Goal: Transaction & Acquisition: Purchase product/service

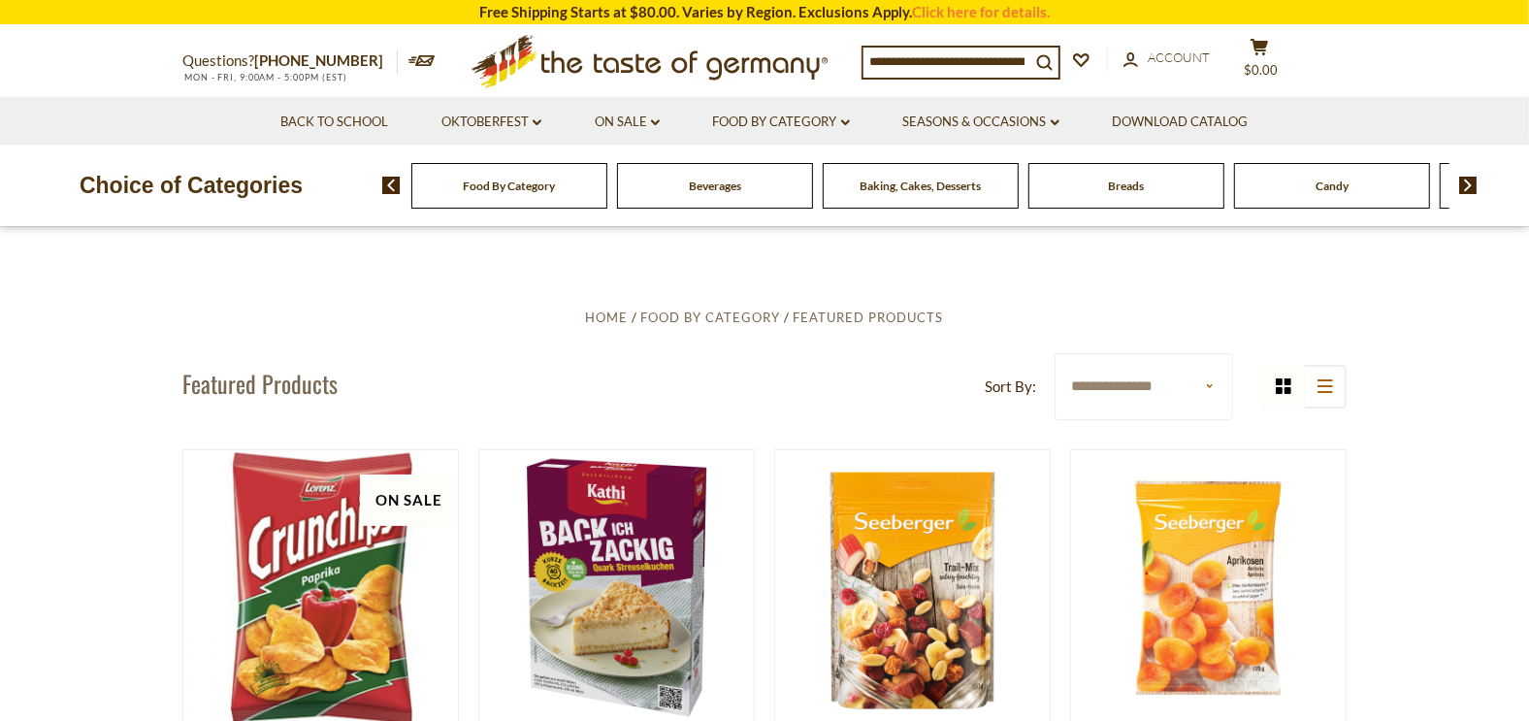
click at [506, 188] on span "Food By Category" at bounding box center [510, 185] width 92 height 15
click at [390, 183] on img at bounding box center [391, 185] width 18 height 17
click at [927, 54] on input at bounding box center [946, 61] width 167 height 27
click at [883, 51] on input at bounding box center [946, 61] width 167 height 27
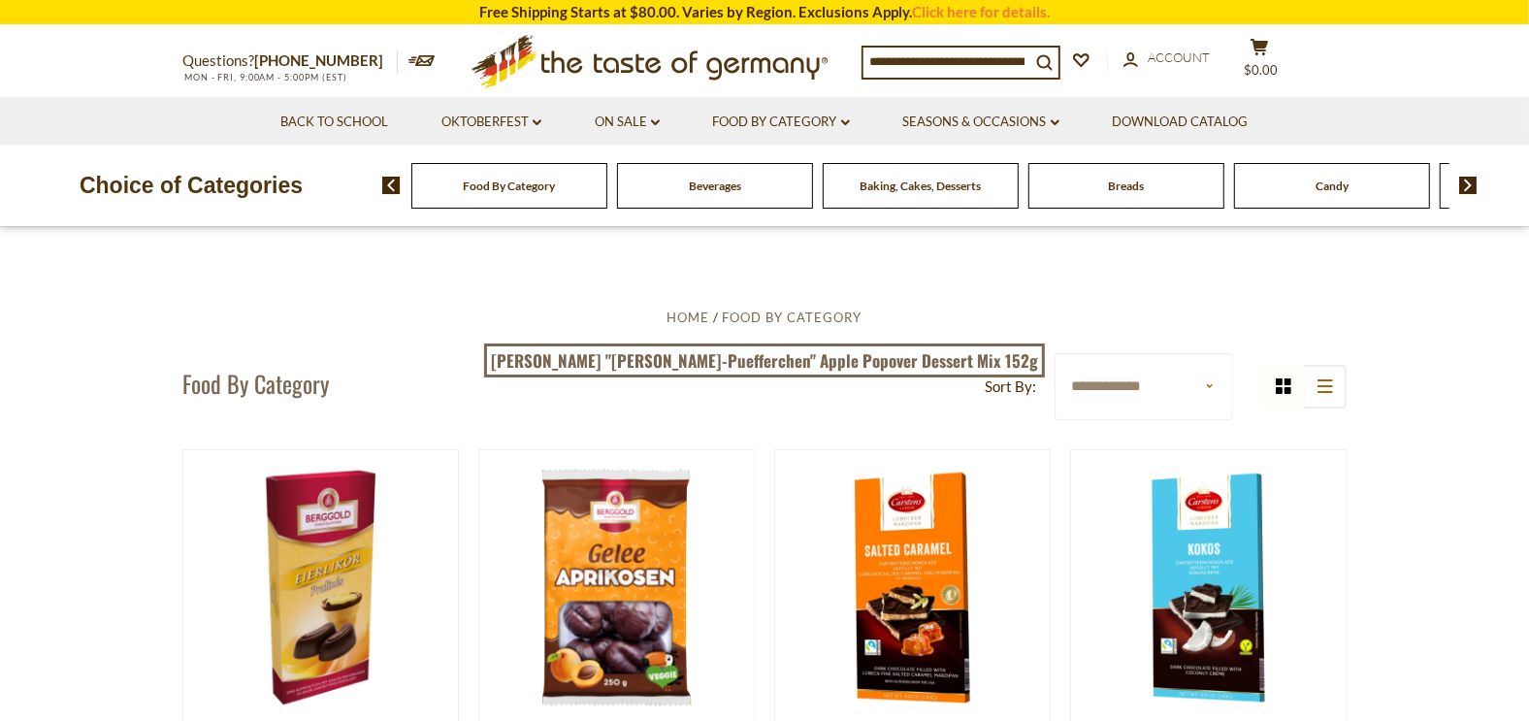
click at [890, 50] on input at bounding box center [946, 61] width 167 height 27
click at [894, 57] on input at bounding box center [946, 61] width 167 height 27
click at [866, 48] on input at bounding box center [946, 61] width 167 height 27
click at [872, 54] on input at bounding box center [946, 61] width 167 height 27
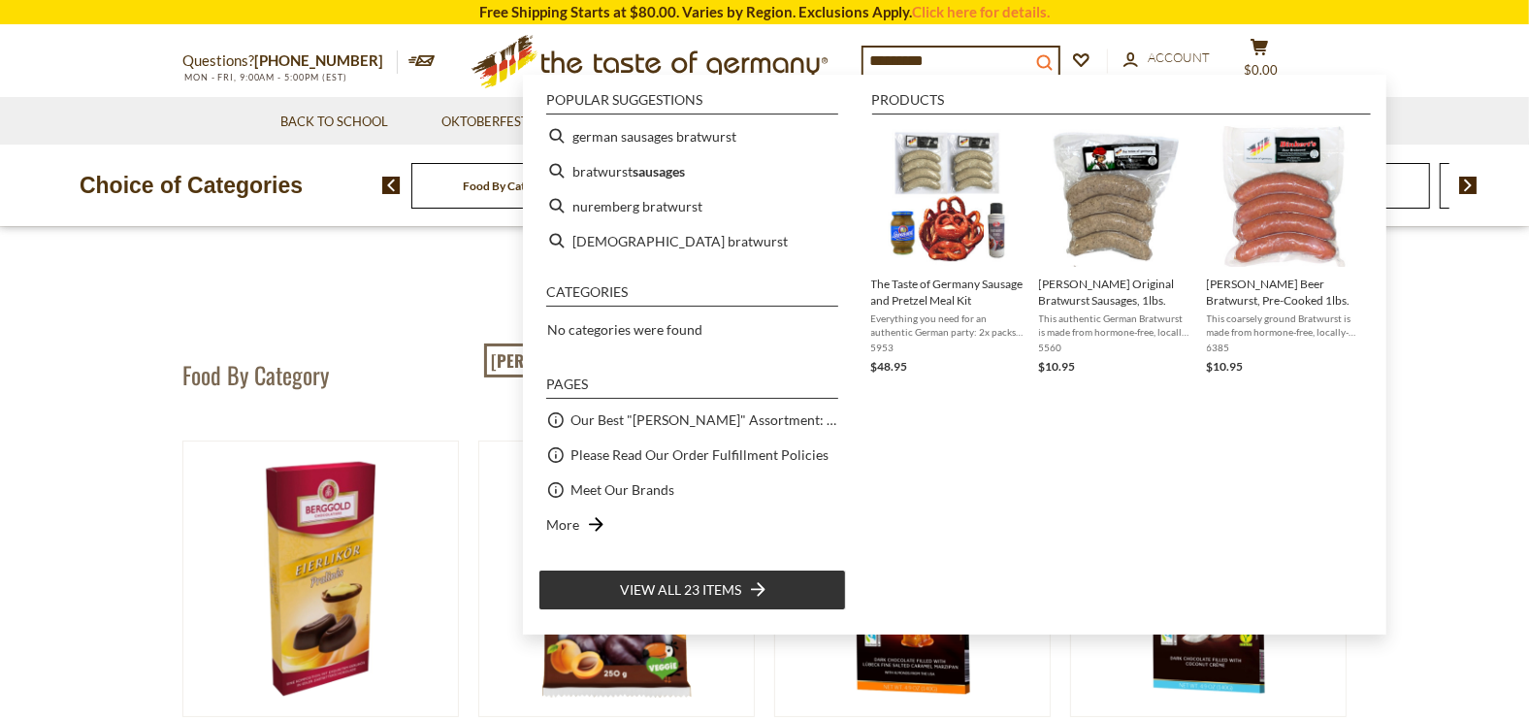
type input "*********"
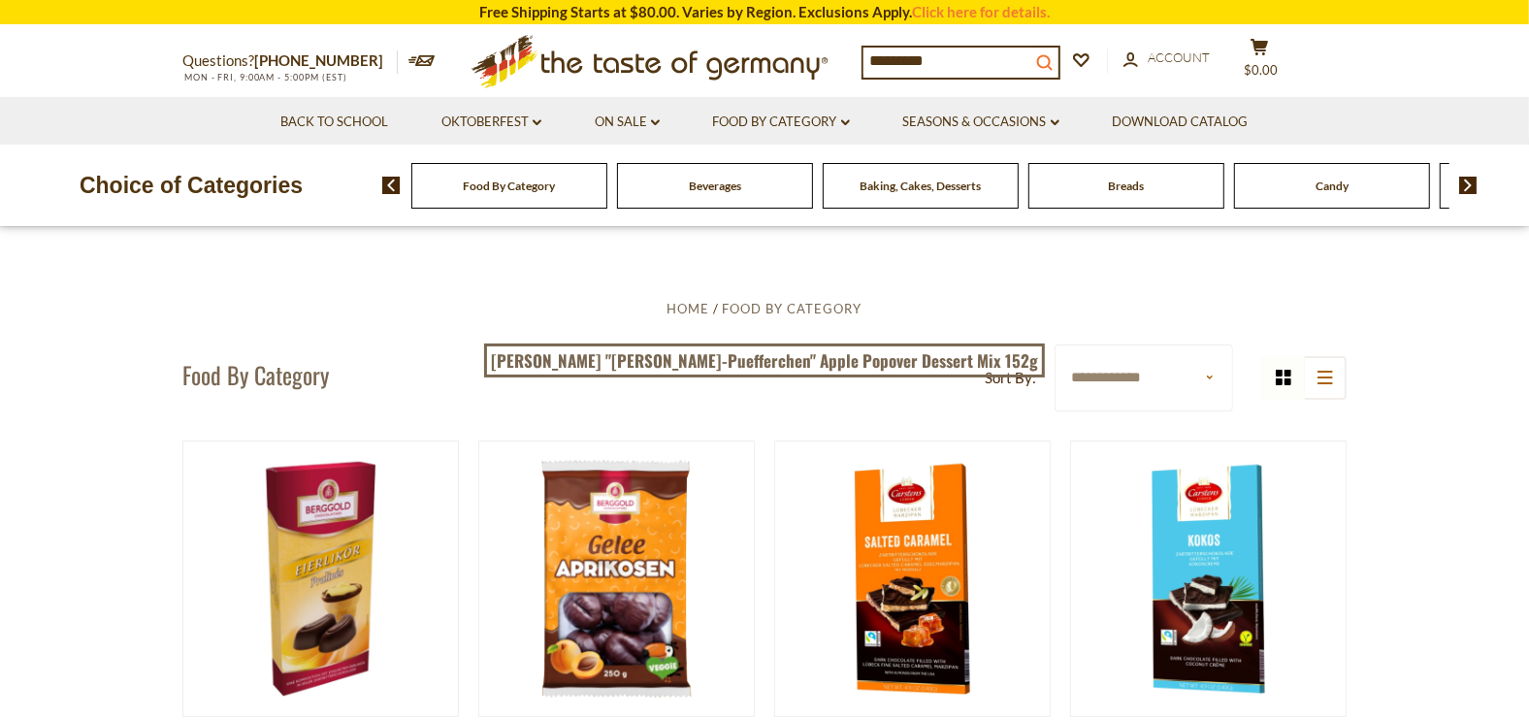
click at [1052, 56] on icon "search_icon" at bounding box center [1044, 62] width 16 height 16
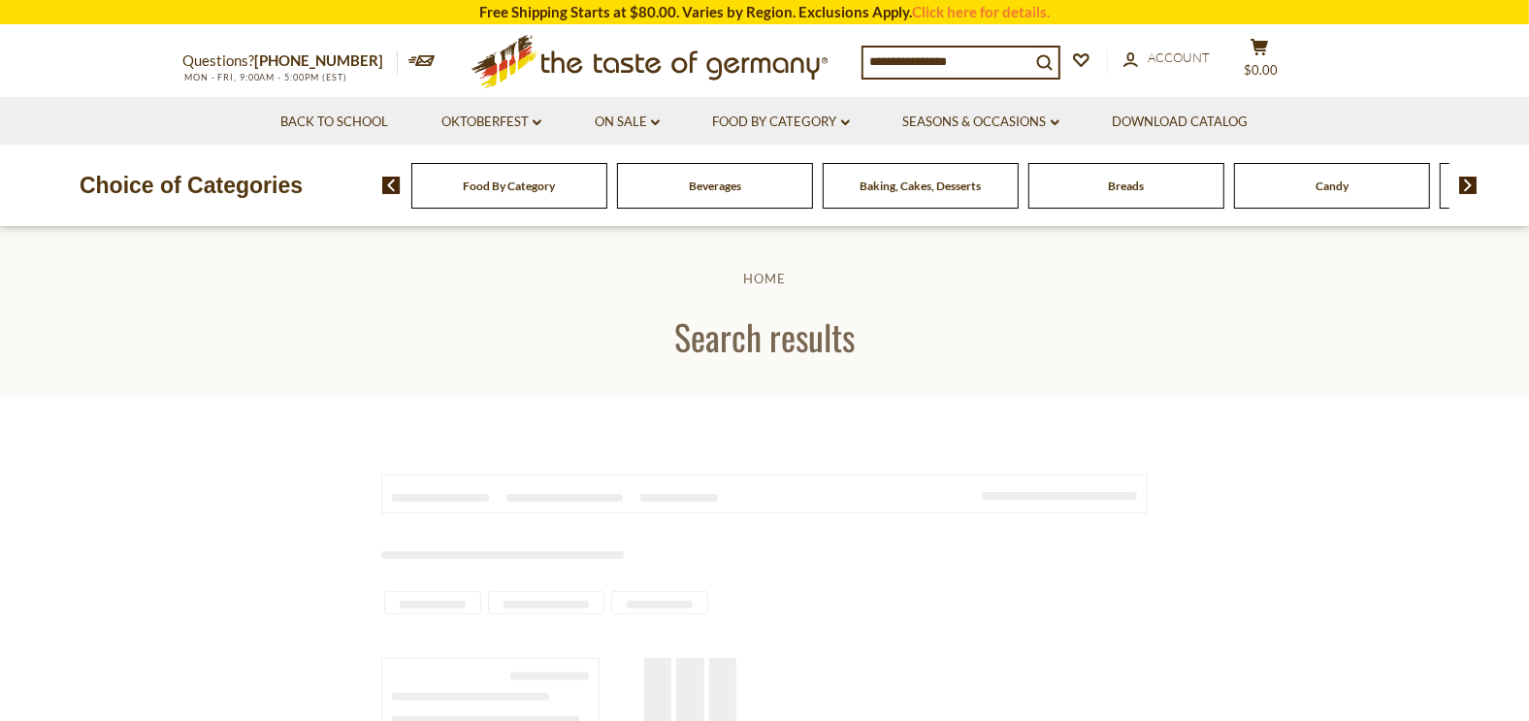
type input "*********"
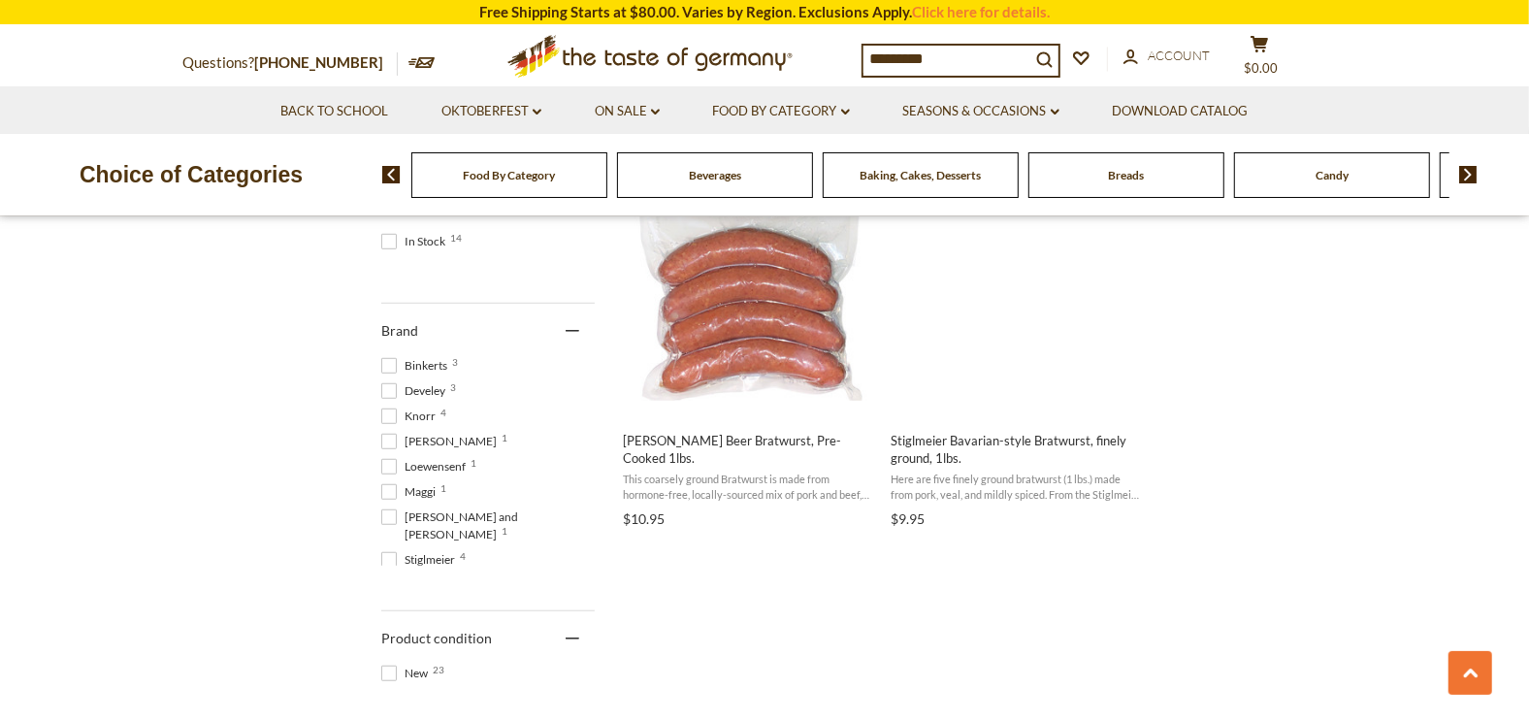
scroll to position [901, 0]
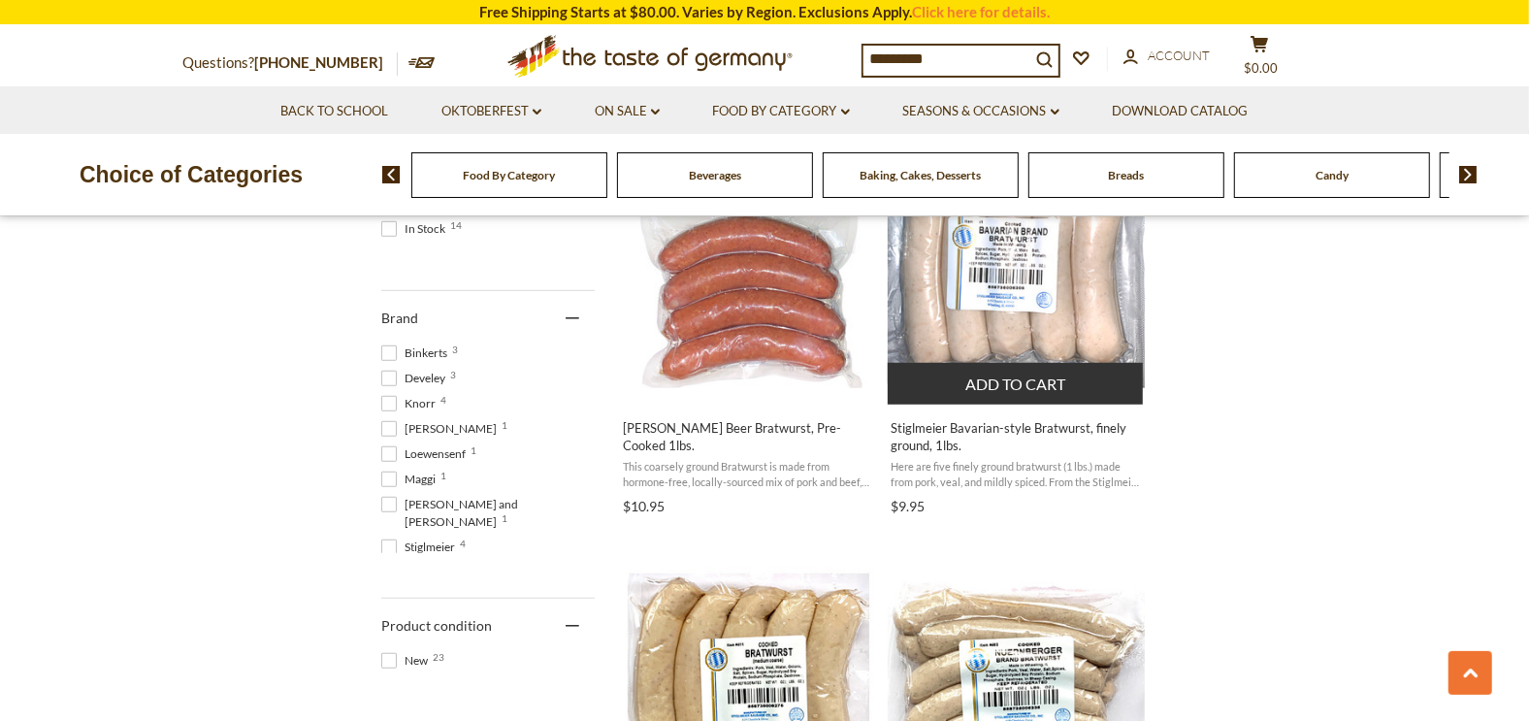
click at [1031, 343] on img "Stiglmeier Bavarian-style Bratwurst, finely ground, 1lbs." at bounding box center [1016, 259] width 257 height 257
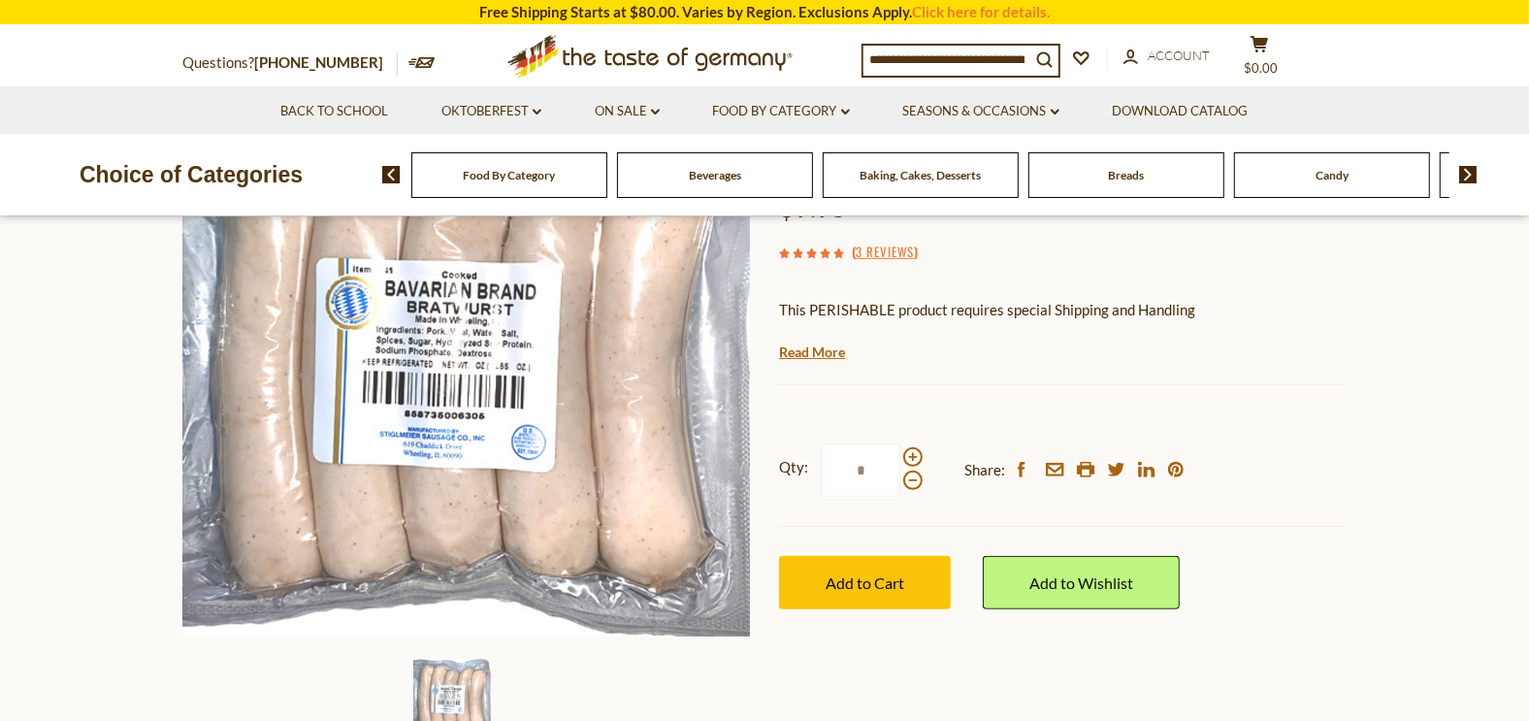
scroll to position [231, 0]
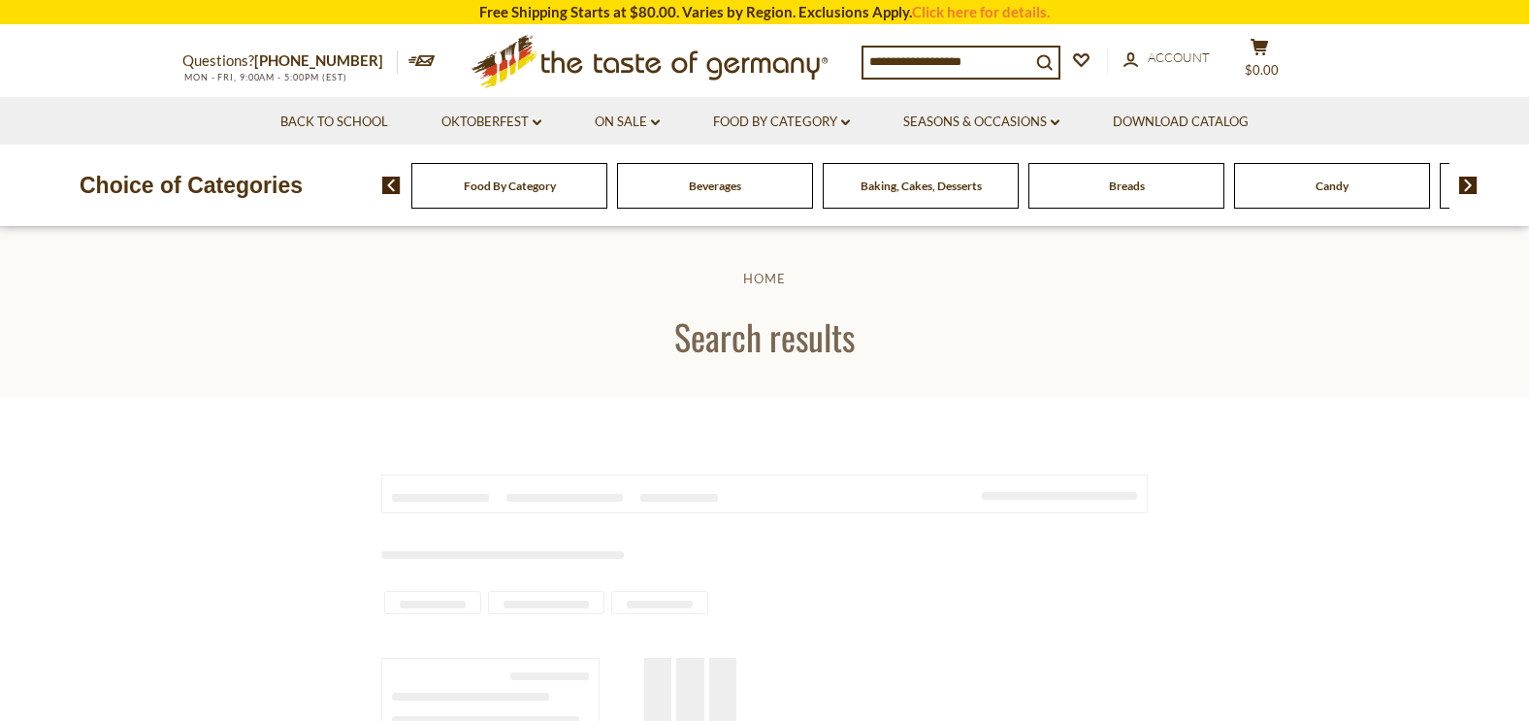
scroll to position [902, 0]
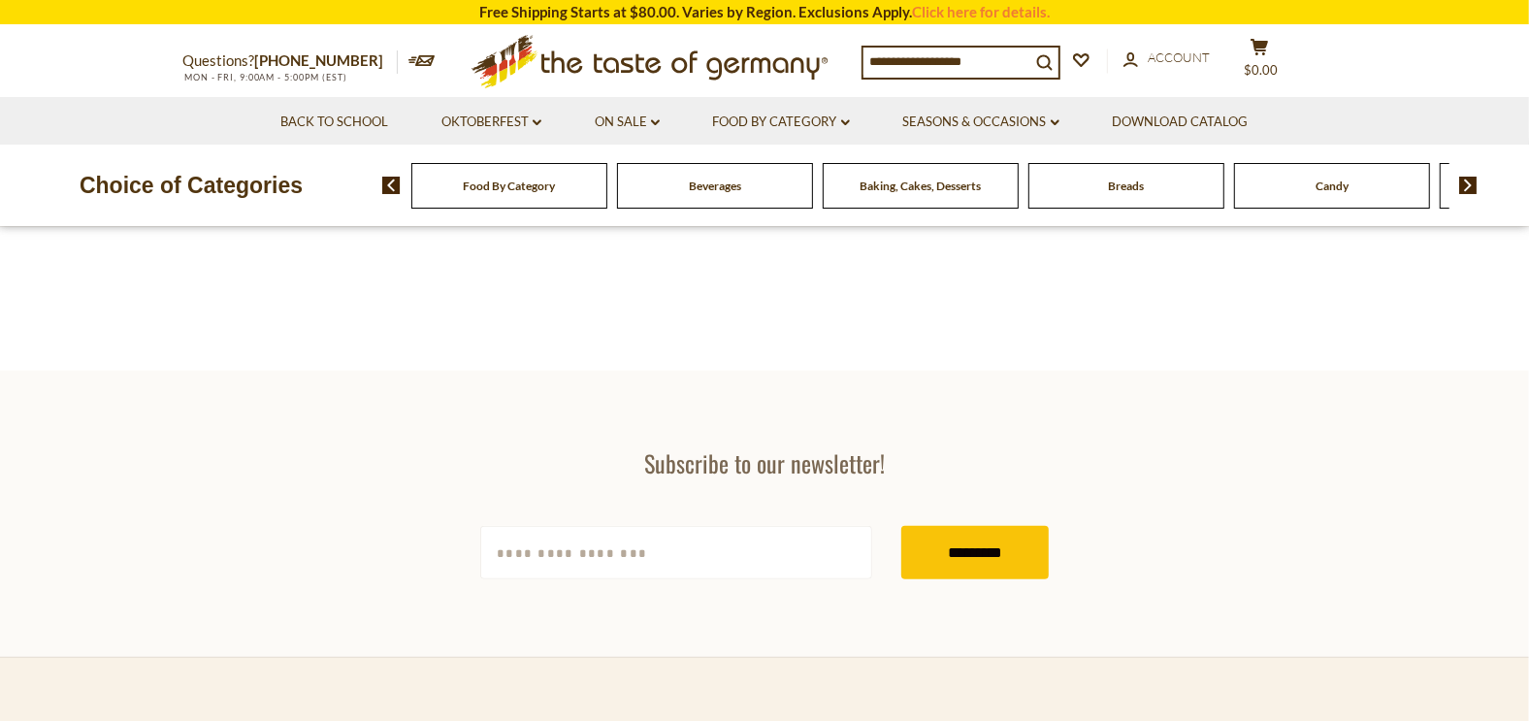
type input "*********"
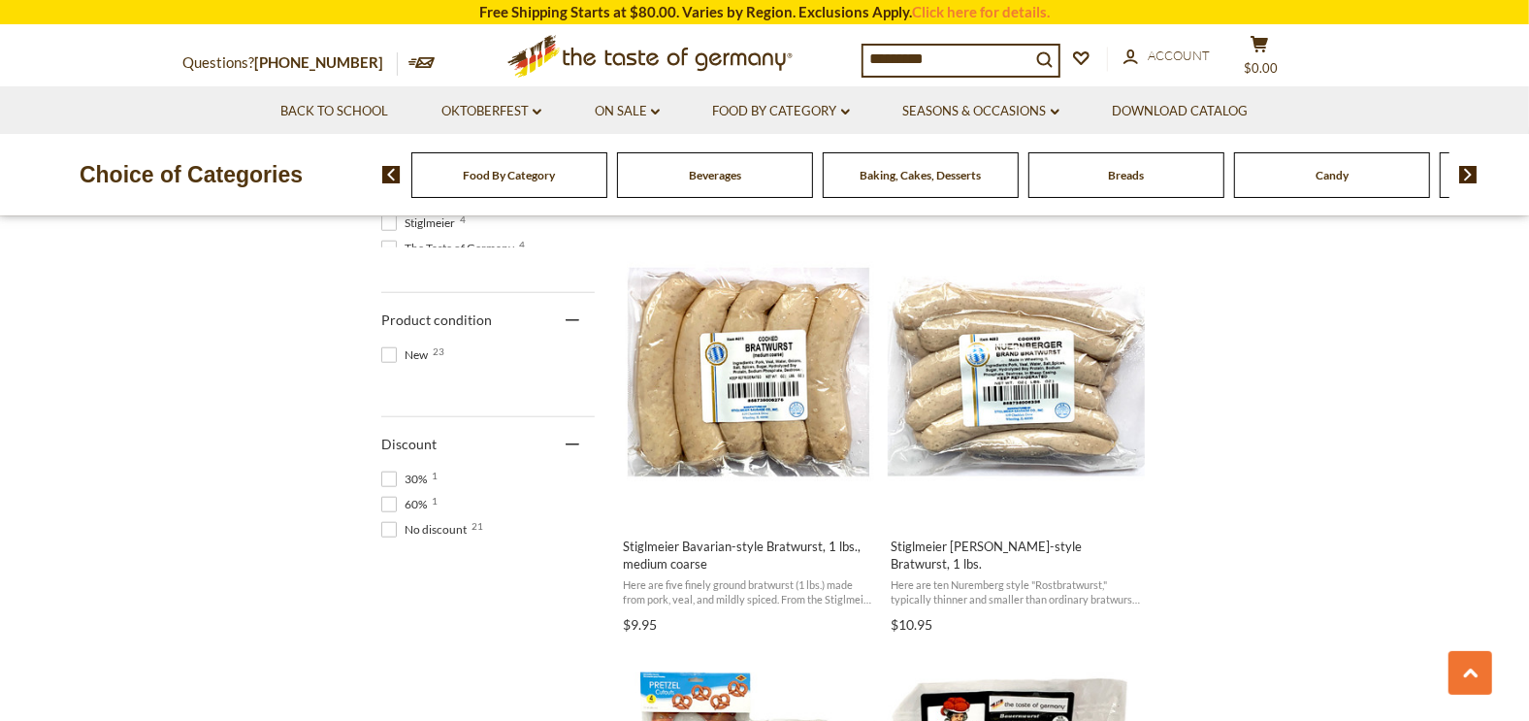
scroll to position [1239, 0]
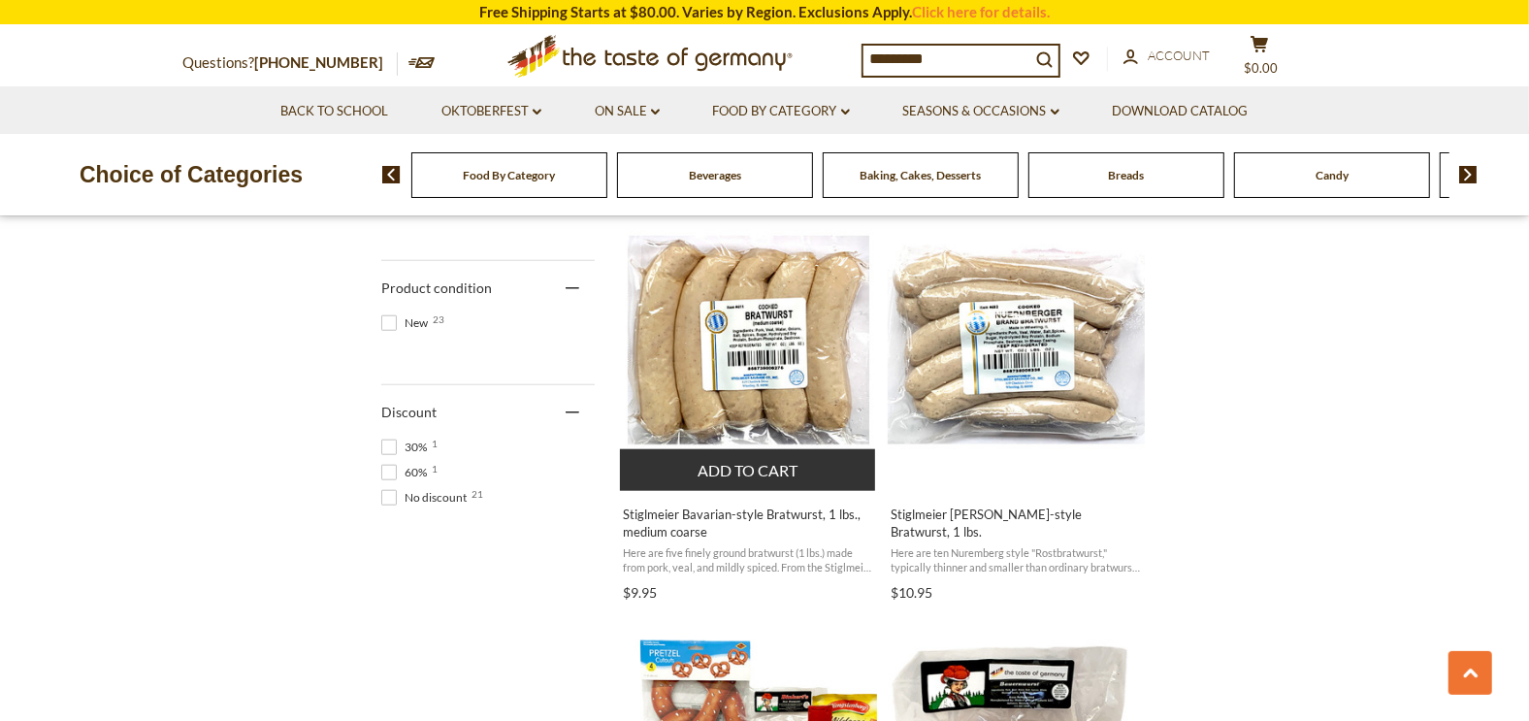
click at [761, 409] on img "Stiglmeier Bavarian-style Bratwurst, 1 lbs., medium coarse" at bounding box center [748, 344] width 257 height 257
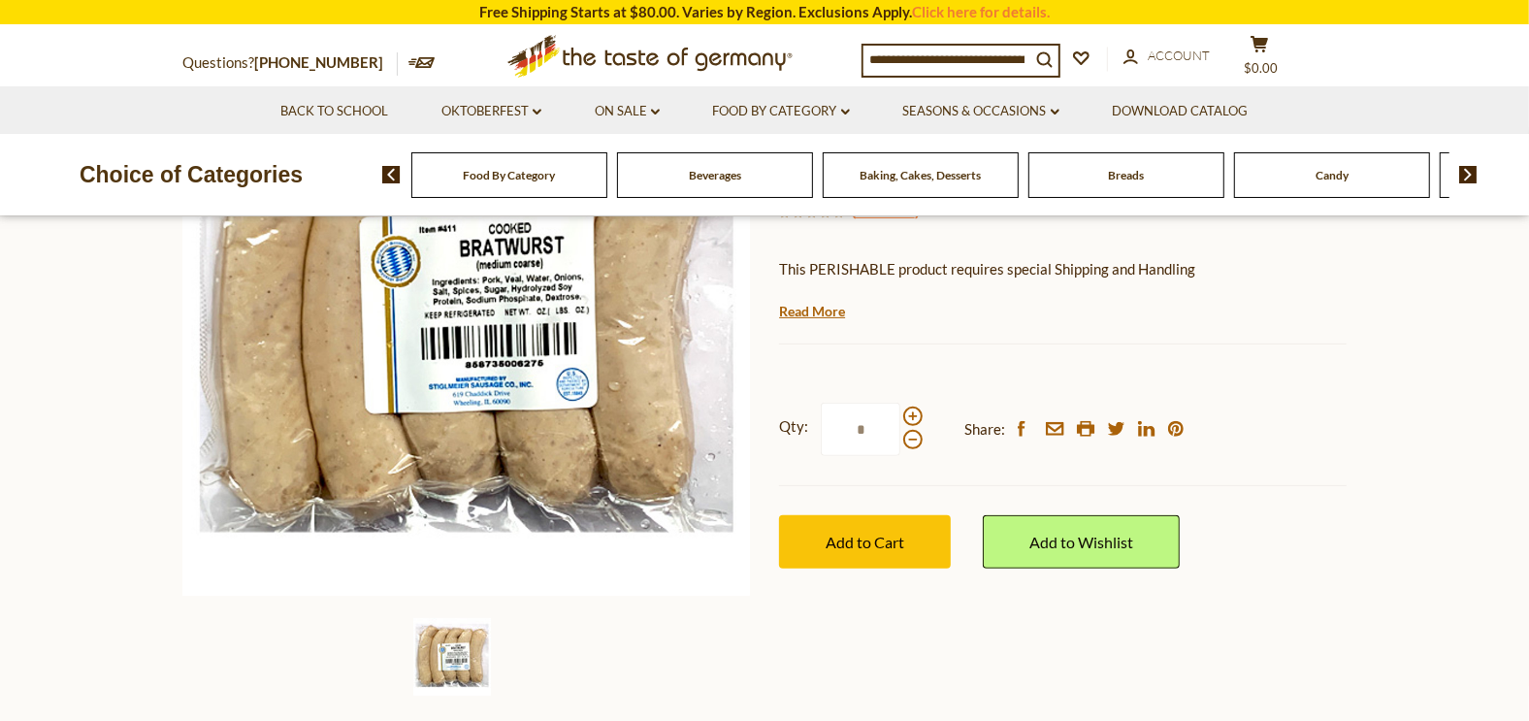
scroll to position [340, 0]
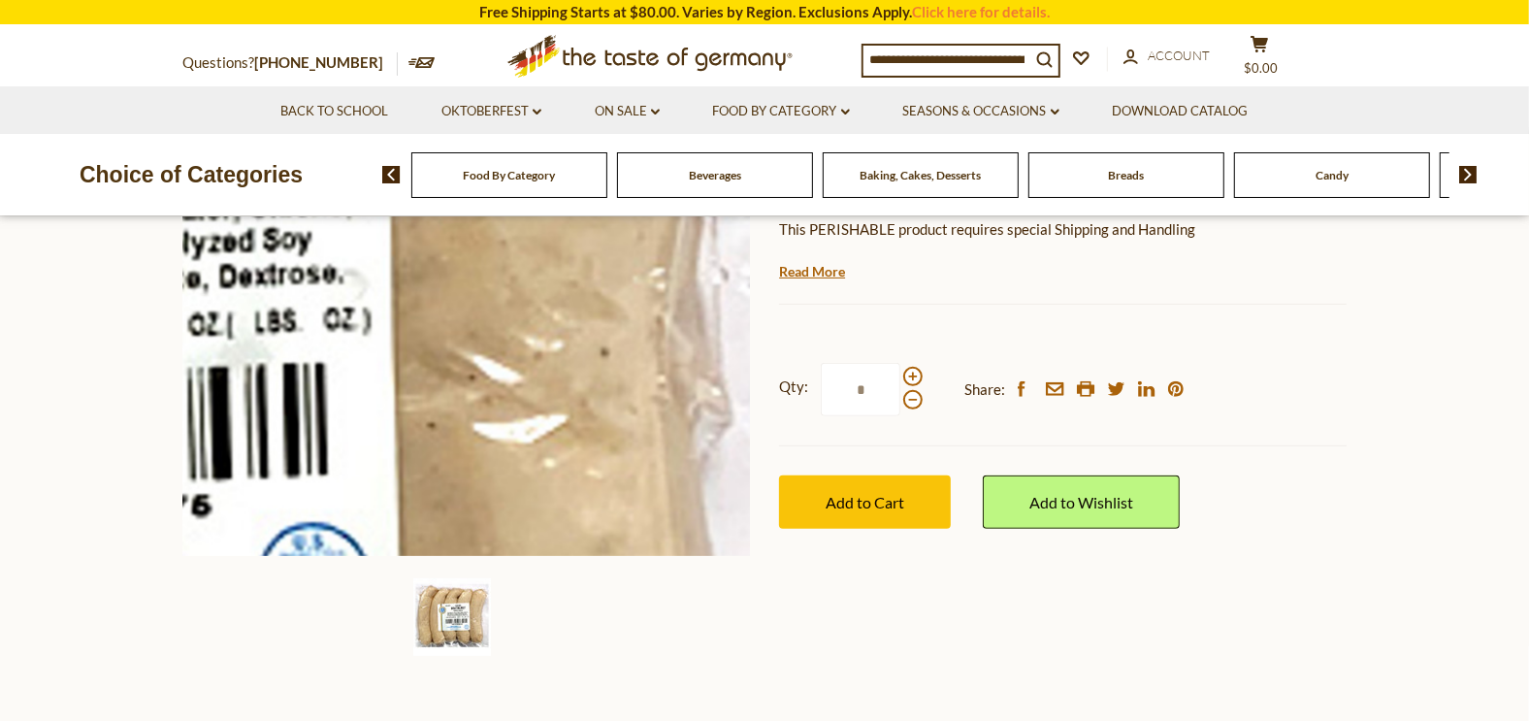
drag, startPoint x: 676, startPoint y: 272, endPoint x: 720, endPoint y: 354, distance: 93.3
click at [720, 354] on img at bounding box center [465, 271] width 567 height 567
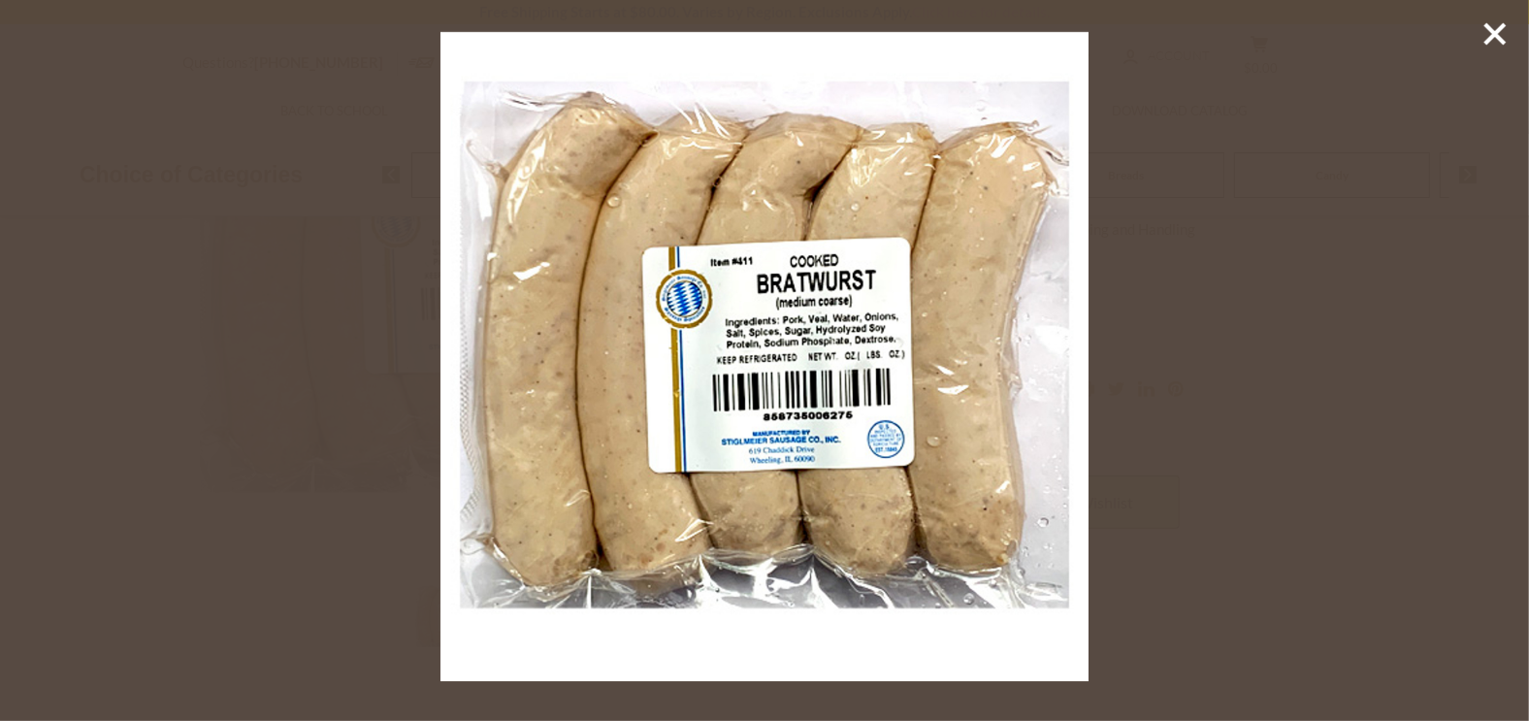
click at [1494, 31] on line at bounding box center [1494, 33] width 19 height 19
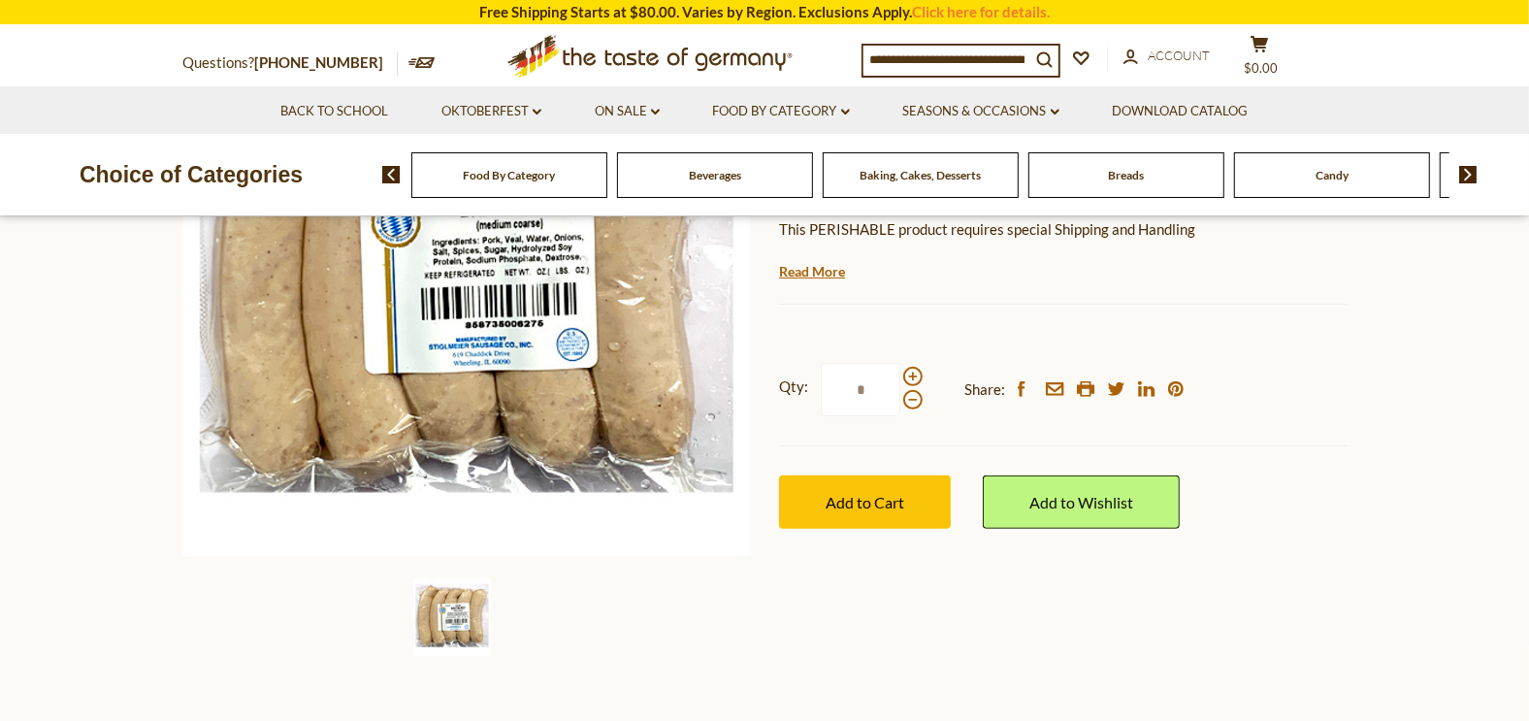
click at [871, 51] on input at bounding box center [946, 59] width 167 height 27
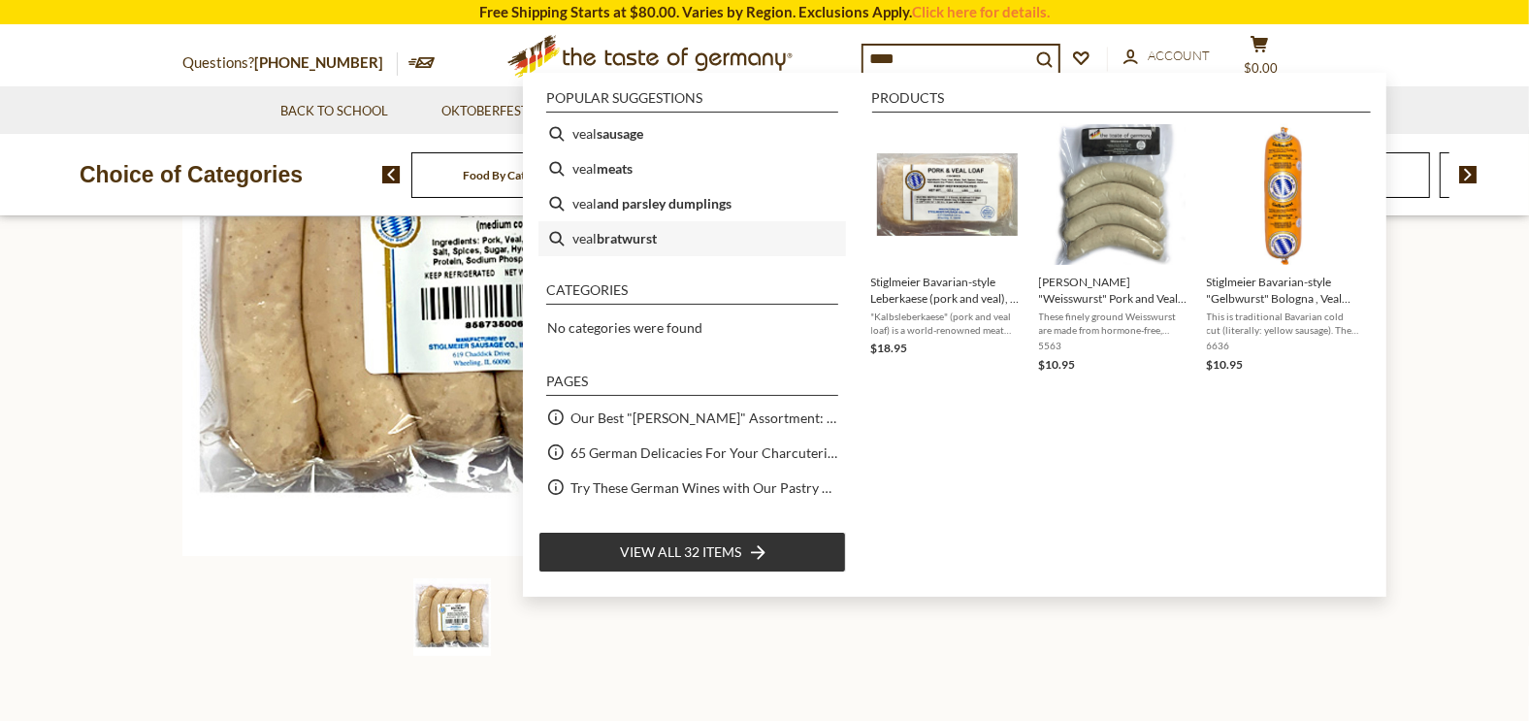
click at [652, 240] on b "bratwurst" at bounding box center [627, 238] width 60 height 22
type input "**********"
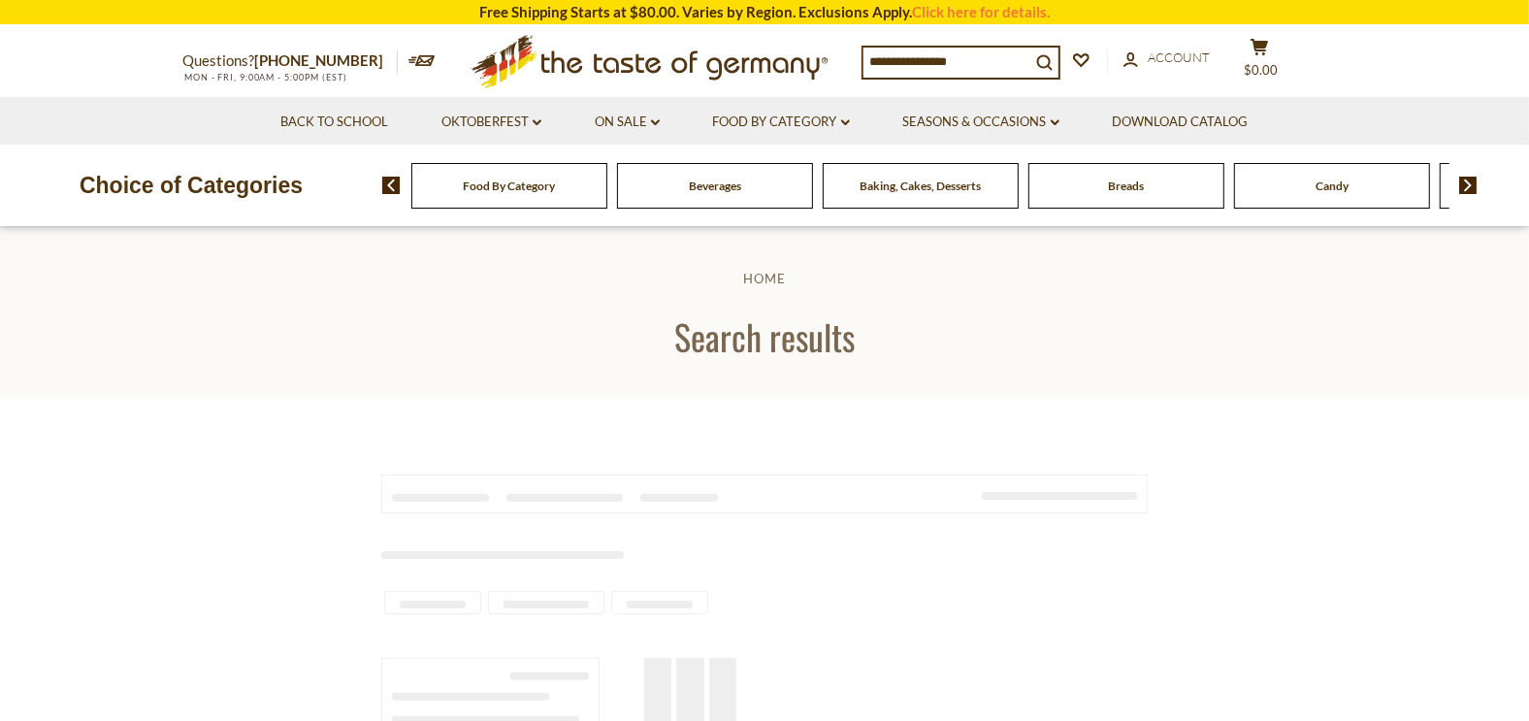
type input "**********"
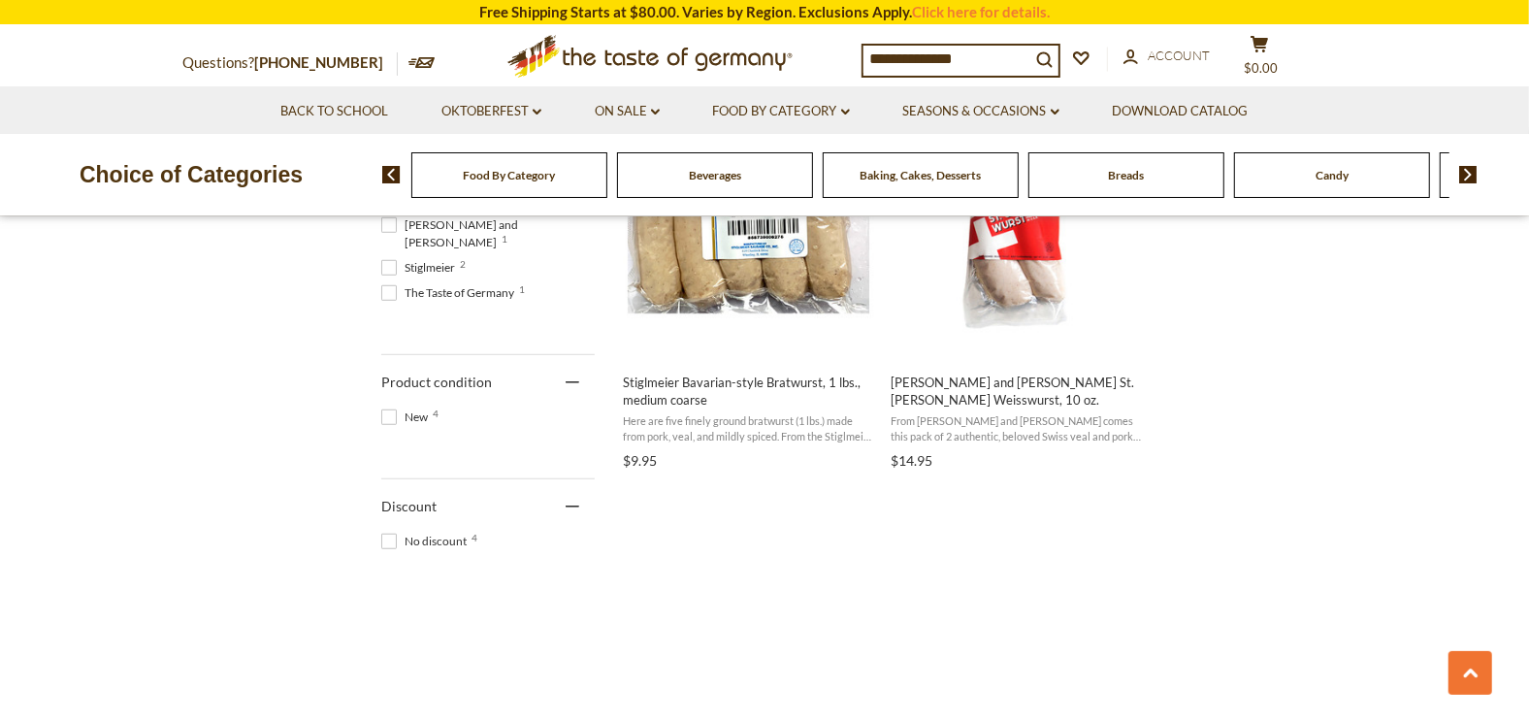
scroll to position [951, 0]
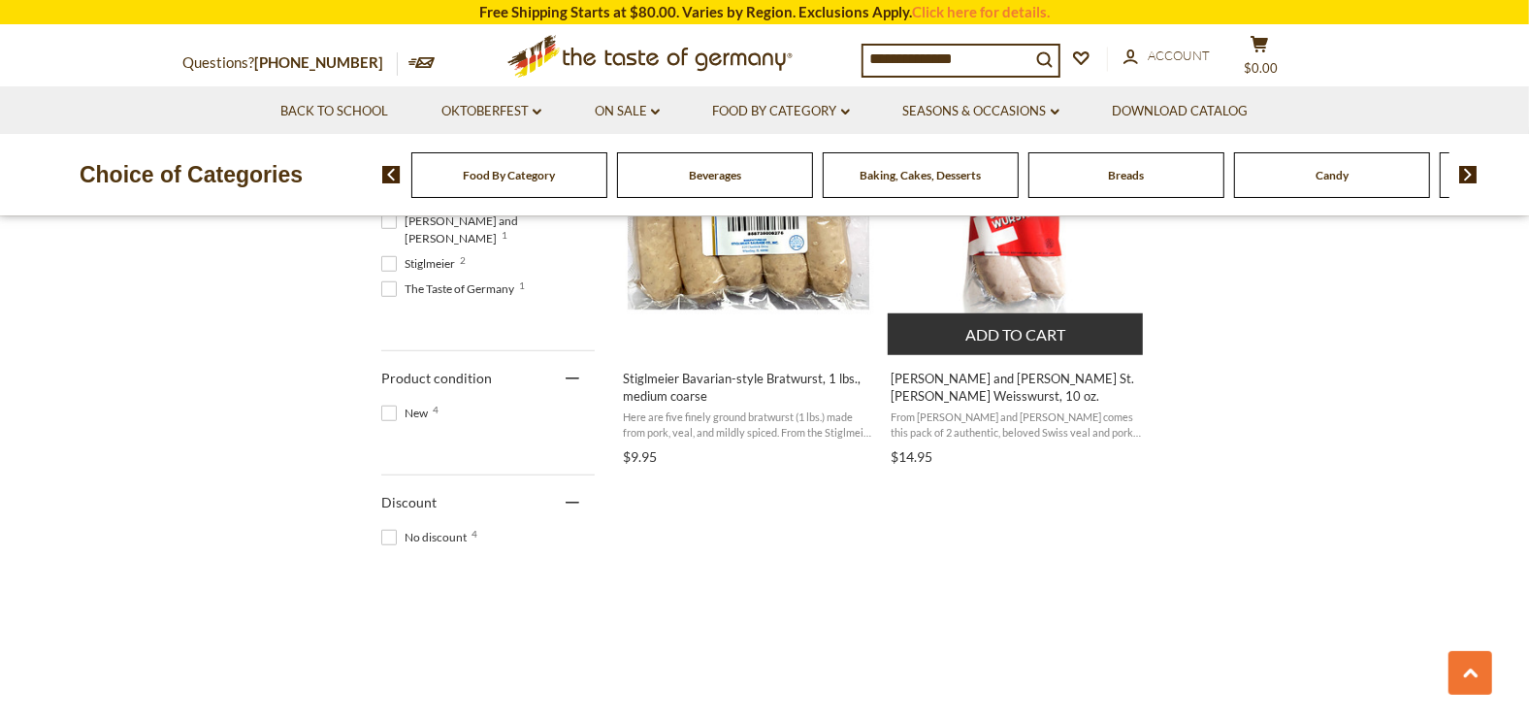
click at [1013, 306] on img "Schaller and Weber St. Galler Weisswurst, 10 oz." at bounding box center [1016, 209] width 257 height 257
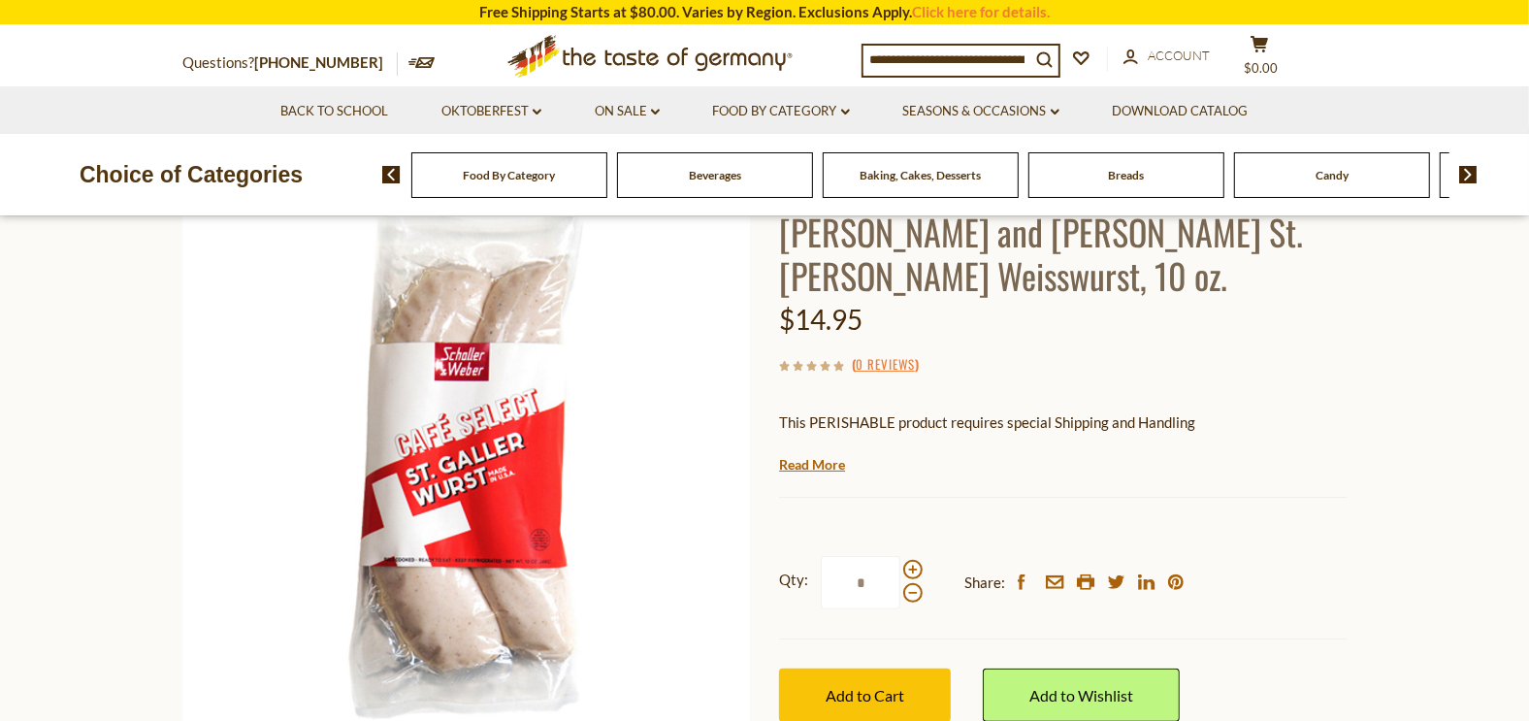
scroll to position [142, 0]
